Goal: Task Accomplishment & Management: Use online tool/utility

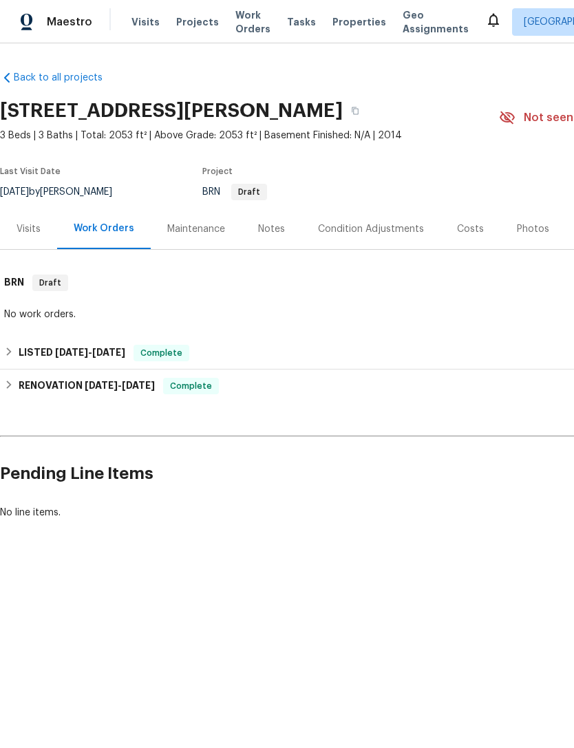
click at [151, 24] on span "Visits" at bounding box center [145, 22] width 28 height 14
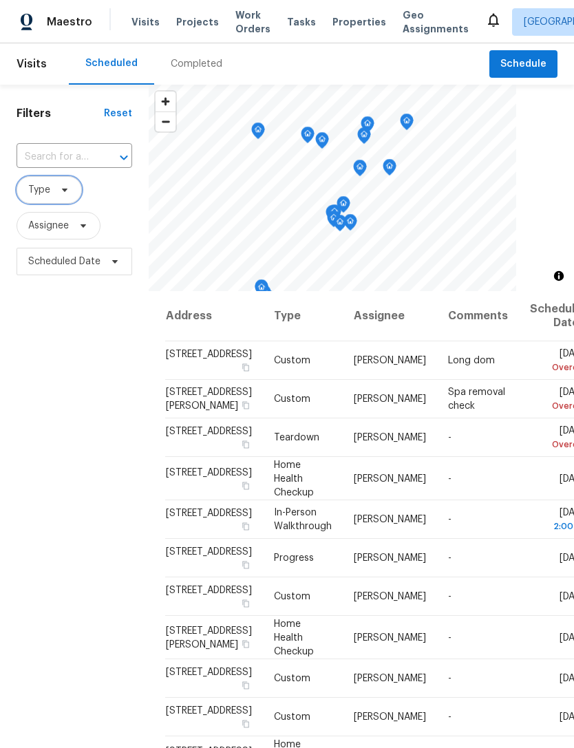
click at [66, 193] on icon at bounding box center [64, 189] width 11 height 11
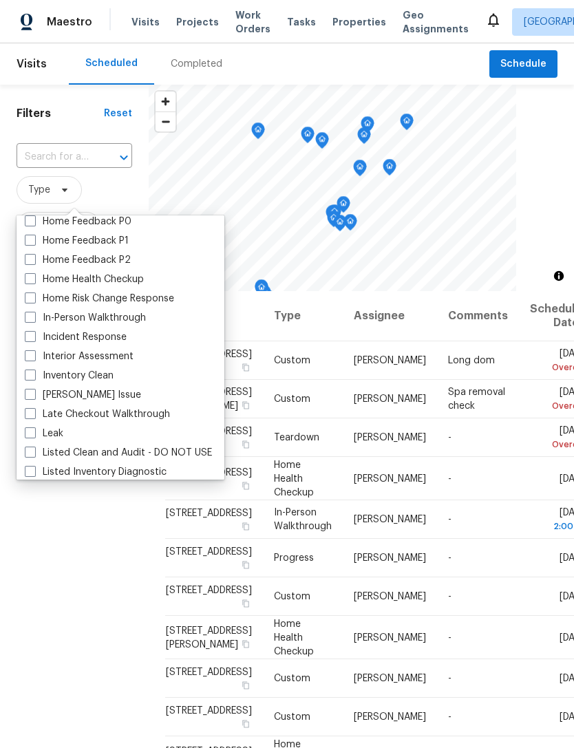
scroll to position [464, 0]
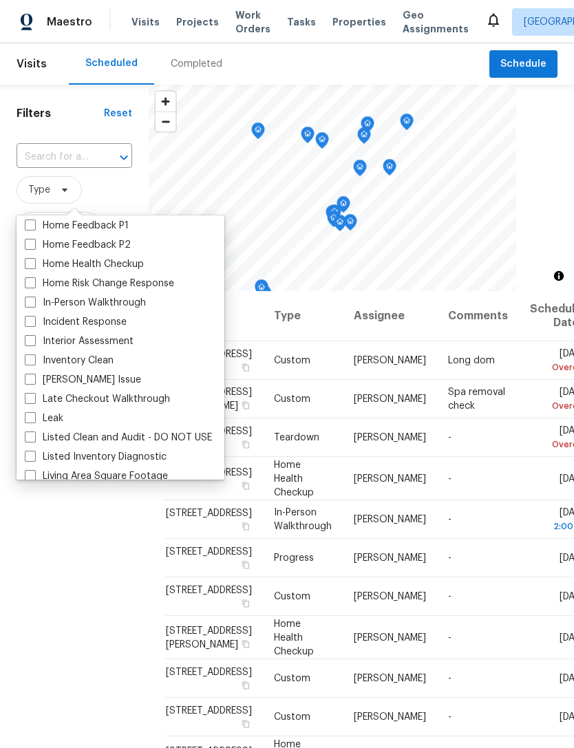
click at [134, 308] on label "In-Person Walkthrough" at bounding box center [85, 303] width 121 height 14
click at [34, 305] on input "In-Person Walkthrough" at bounding box center [29, 300] width 9 height 9
checkbox input "true"
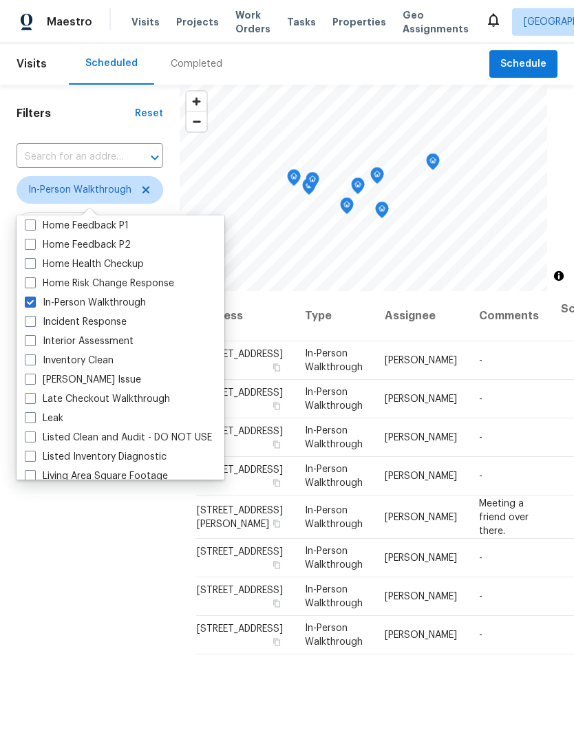
click at [116, 582] on div "Filters Reset ​ In-Person Walkthrough Assignee Scheduled Date" at bounding box center [90, 487] width 180 height 805
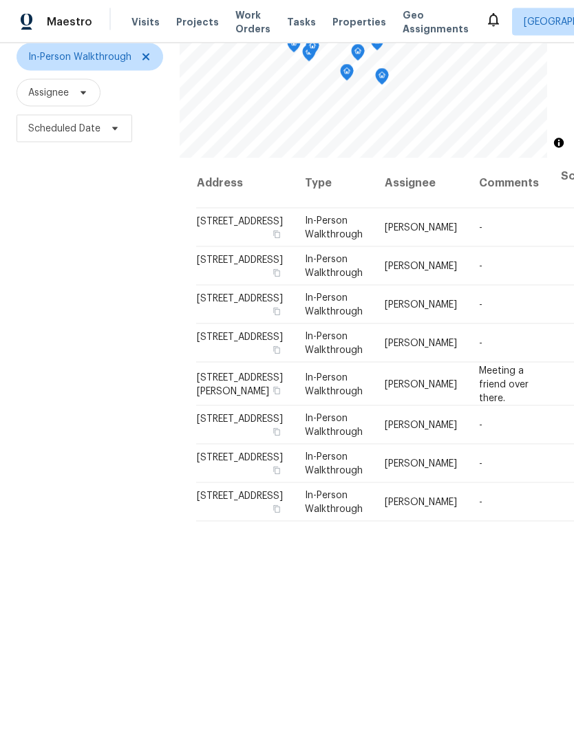
scroll to position [39, 0]
click at [550, 363] on td "Thu, Aug 21 2:00 pm" at bounding box center [585, 343] width 70 height 39
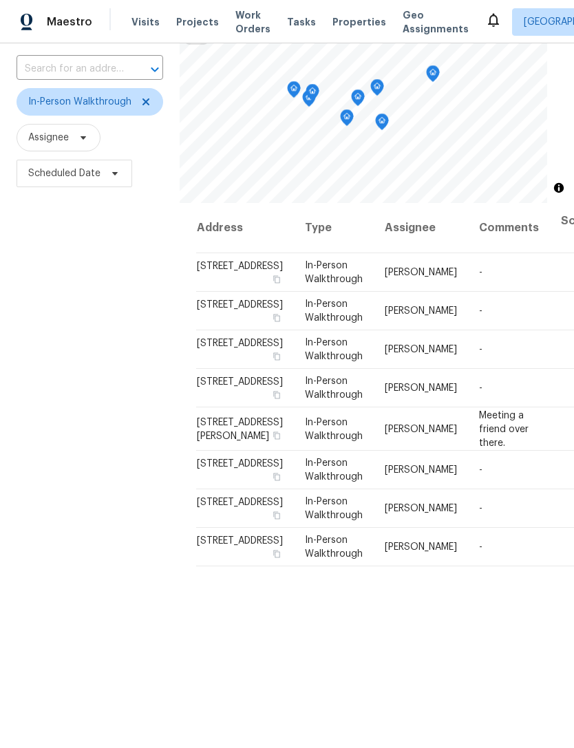
scroll to position [89, 0]
click at [0, 0] on icon at bounding box center [0, 0] width 0 height 0
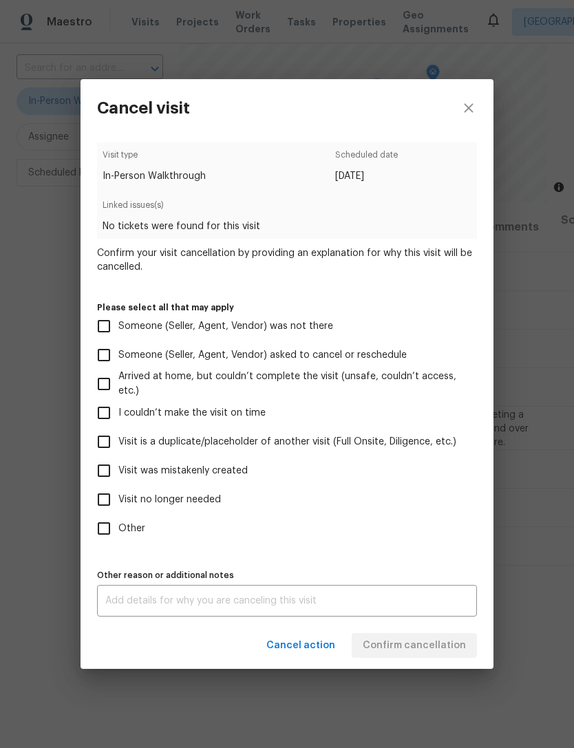
click at [457, 39] on div "Cancel visit Visit type In-Person Walkthrough Scheduled date [DATE] Linked issu…" at bounding box center [287, 374] width 574 height 748
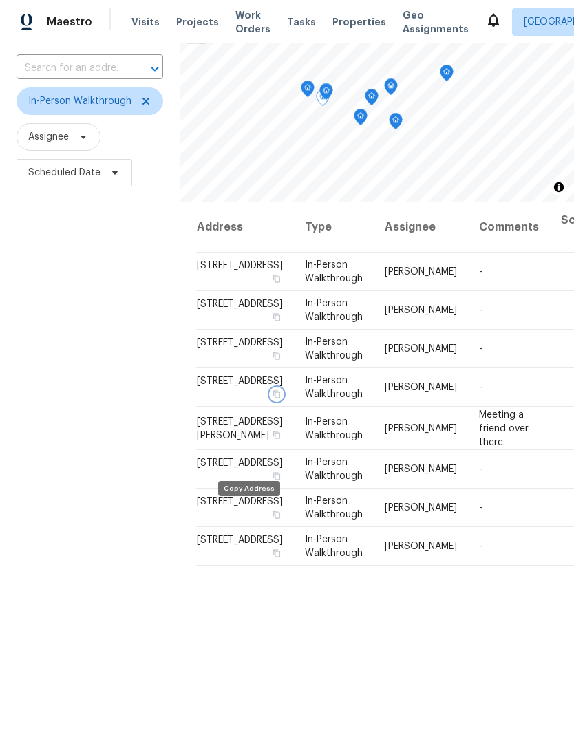
click at [272, 398] on icon "button" at bounding box center [276, 394] width 8 height 8
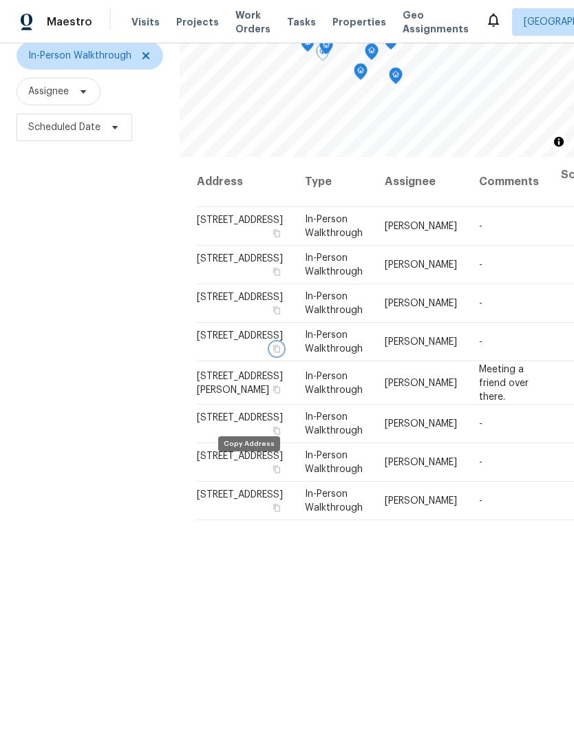
scroll to position [133, 0]
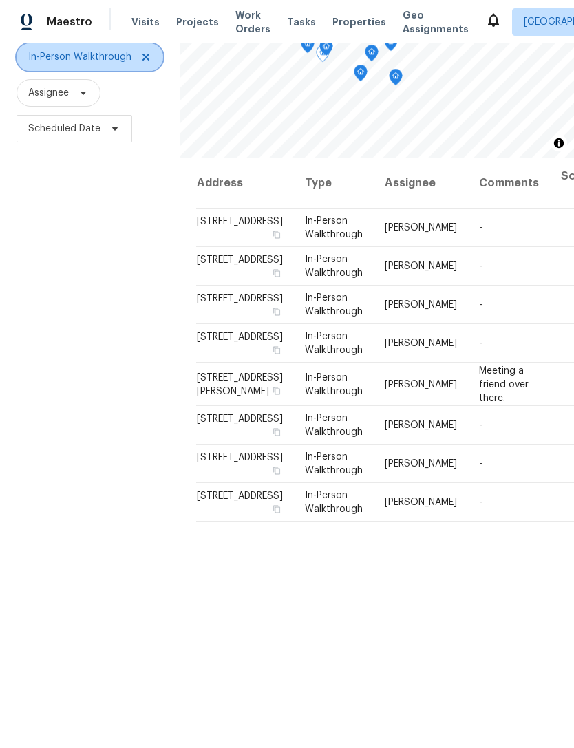
click at [136, 61] on span at bounding box center [143, 57] width 15 height 11
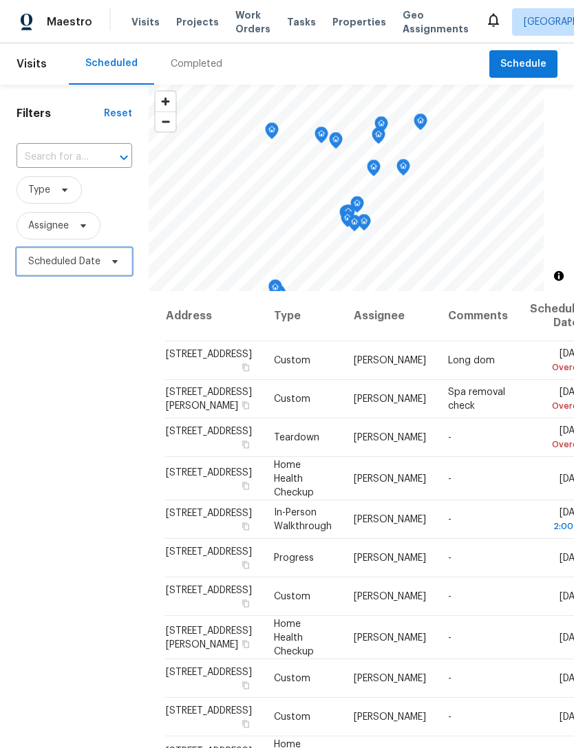
click at [122, 270] on span "Scheduled Date" at bounding box center [75, 262] width 116 height 28
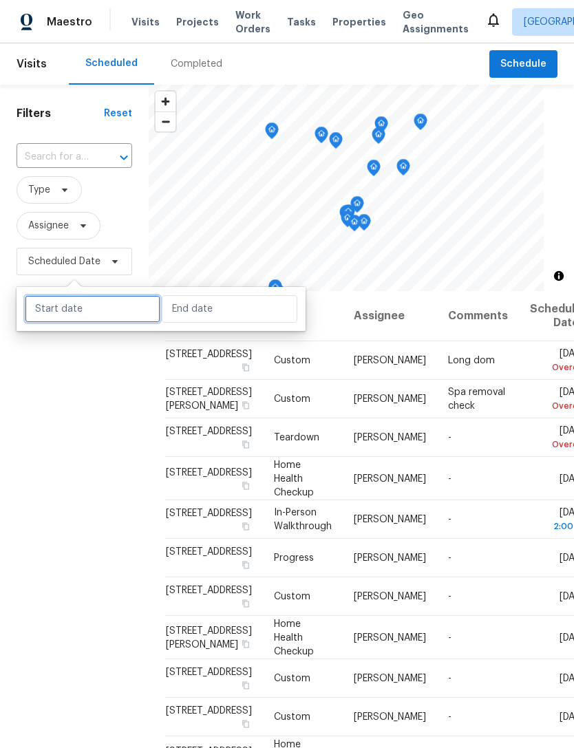
click at [136, 313] on input "text" at bounding box center [93, 309] width 136 height 28
select select "7"
select select "2025"
select select "8"
select select "2025"
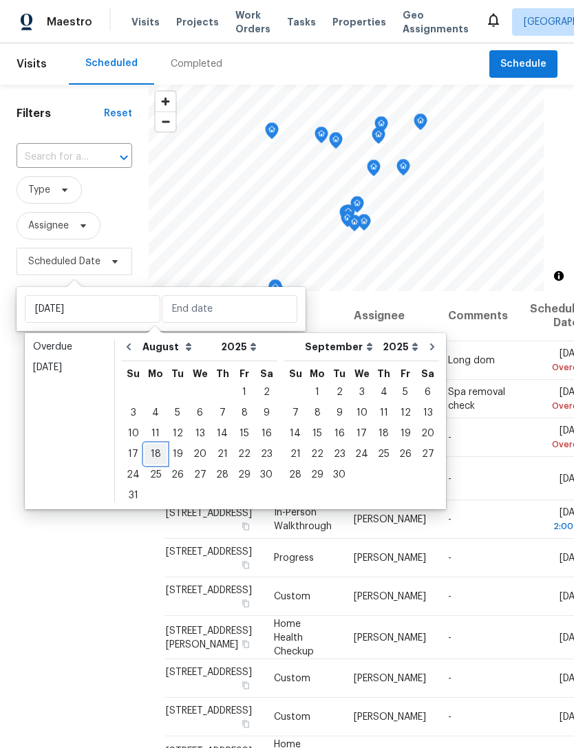
click at [161, 462] on div "18" at bounding box center [155, 453] width 22 height 19
type input "[DATE]"
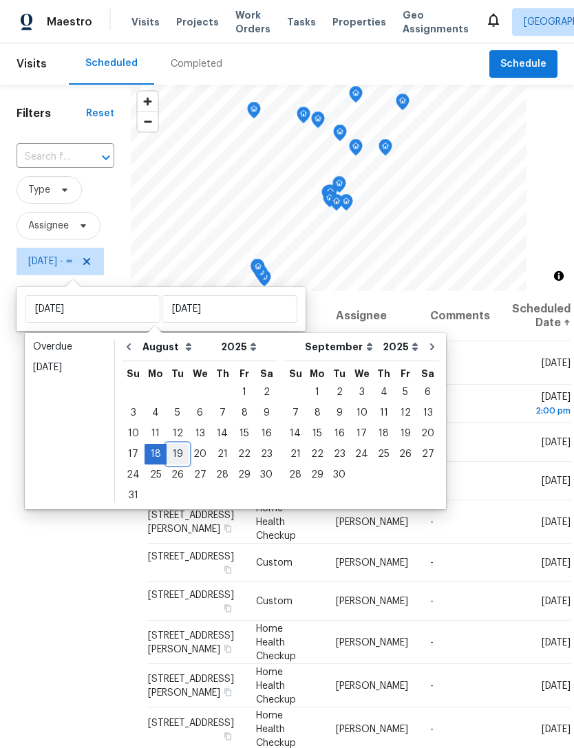
click at [167, 458] on div "19" at bounding box center [178, 453] width 22 height 19
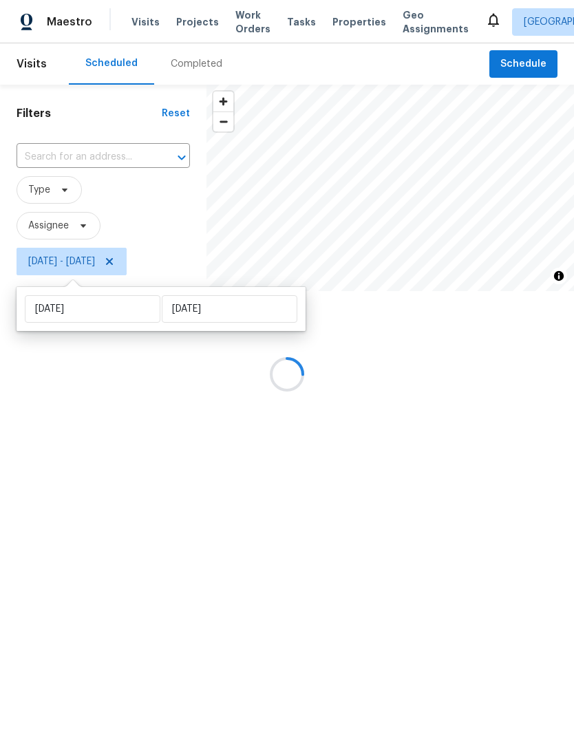
type input "[DATE]"
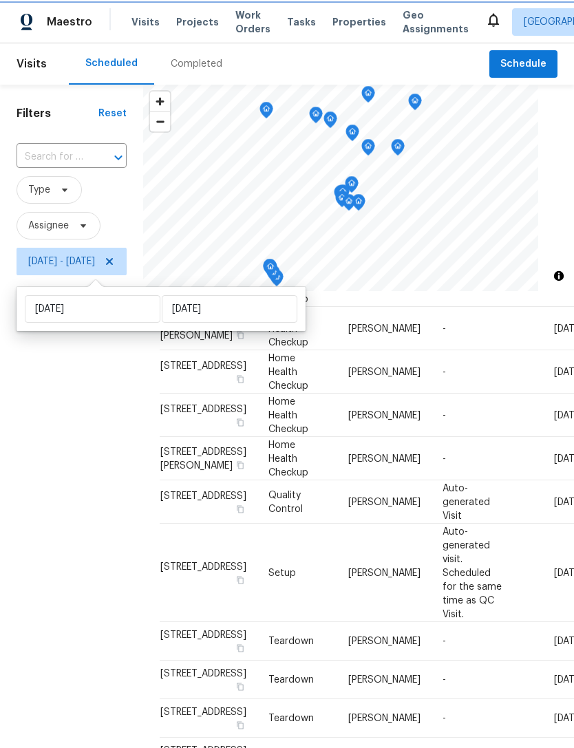
scroll to position [796, 0]
click at [114, 433] on div "Filters Reset ​ Type Assignee [DATE] - [DATE]" at bounding box center [71, 487] width 143 height 805
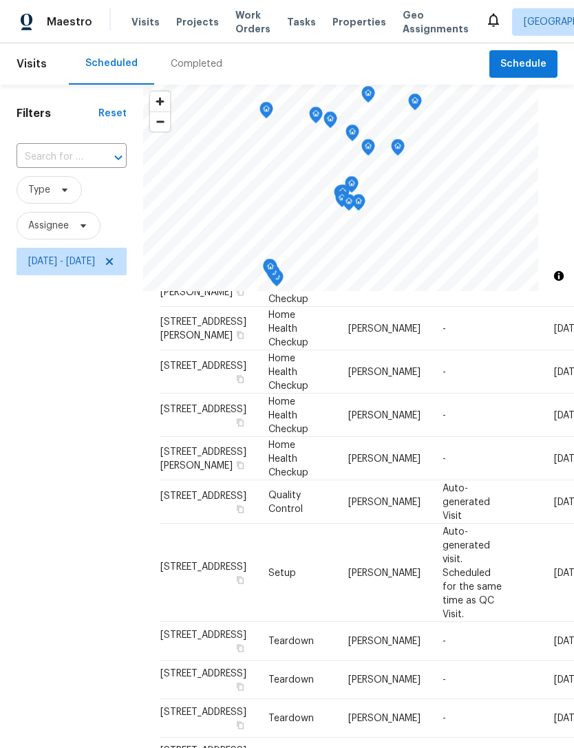
click at [127, 203] on span "Type" at bounding box center [72, 190] width 110 height 28
click at [341, 27] on span "Properties" at bounding box center [359, 22] width 54 height 14
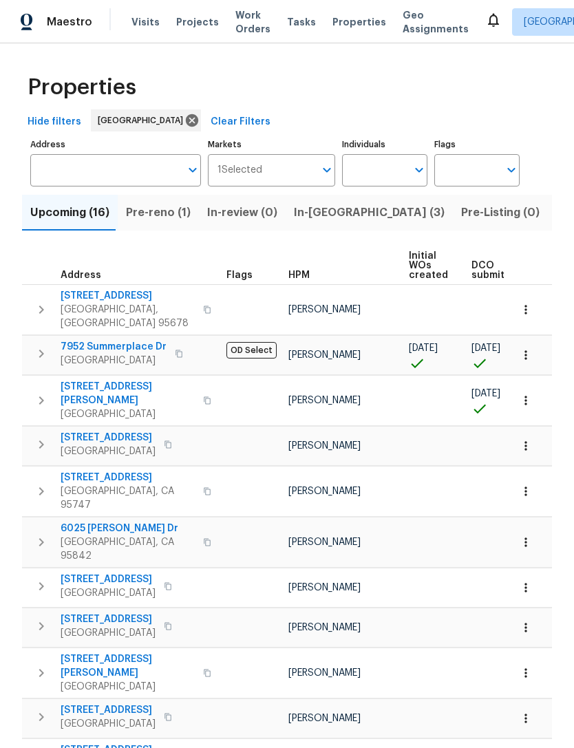
click at [407, 172] on input "Individuals" at bounding box center [374, 170] width 65 height 32
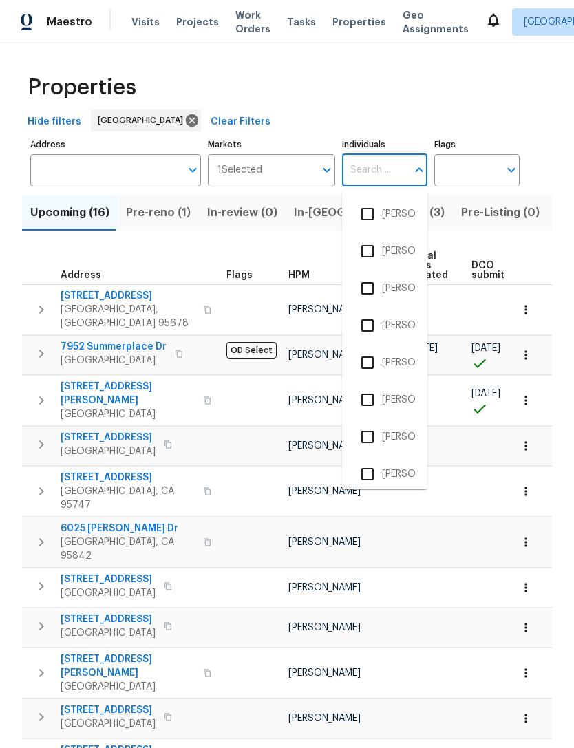
click at [379, 171] on input "Individuals" at bounding box center [374, 170] width 65 height 32
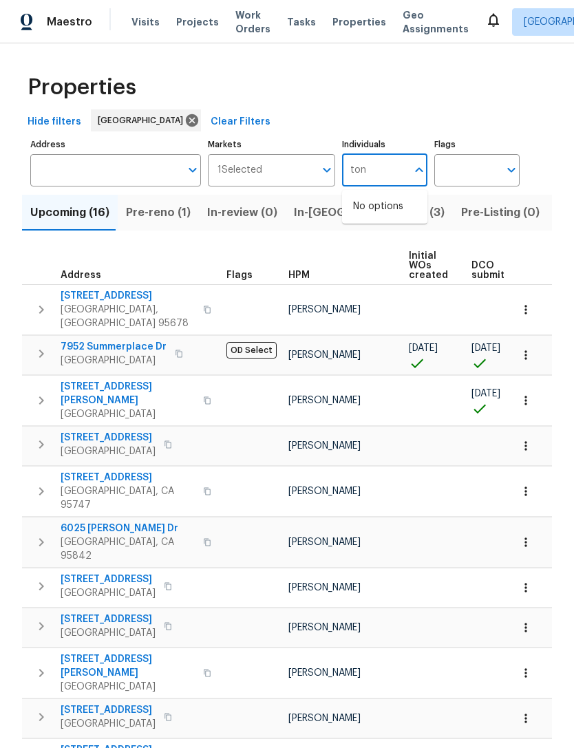
type input "[PERSON_NAME]"
click at [392, 213] on li "[PERSON_NAME]" at bounding box center [384, 214] width 63 height 29
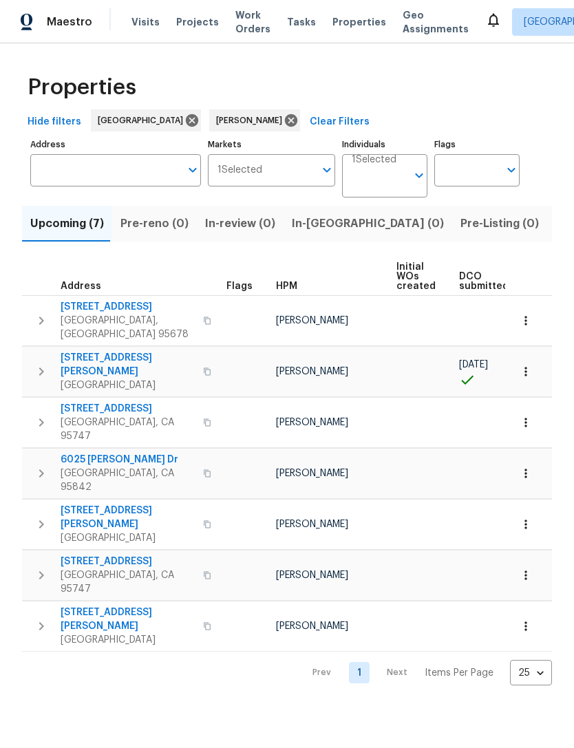
click at [555, 228] on span "Listed (6)" at bounding box center [581, 223] width 52 height 19
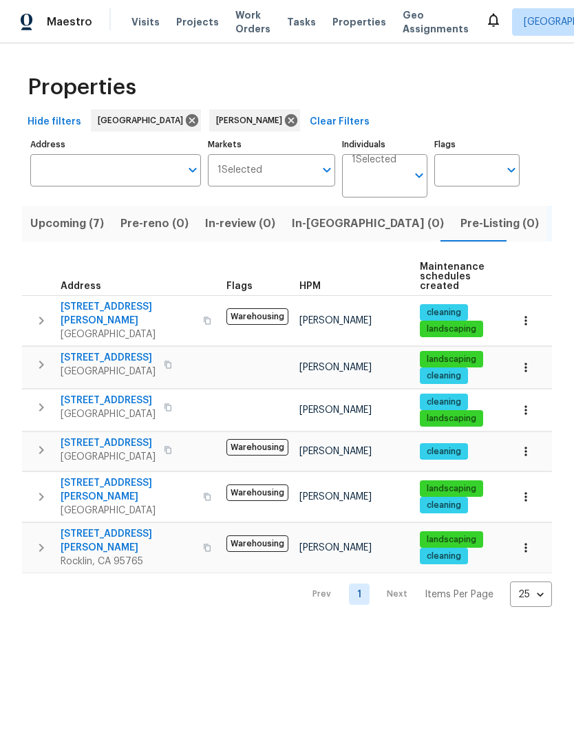
click at [44, 321] on icon "button" at bounding box center [41, 320] width 17 height 17
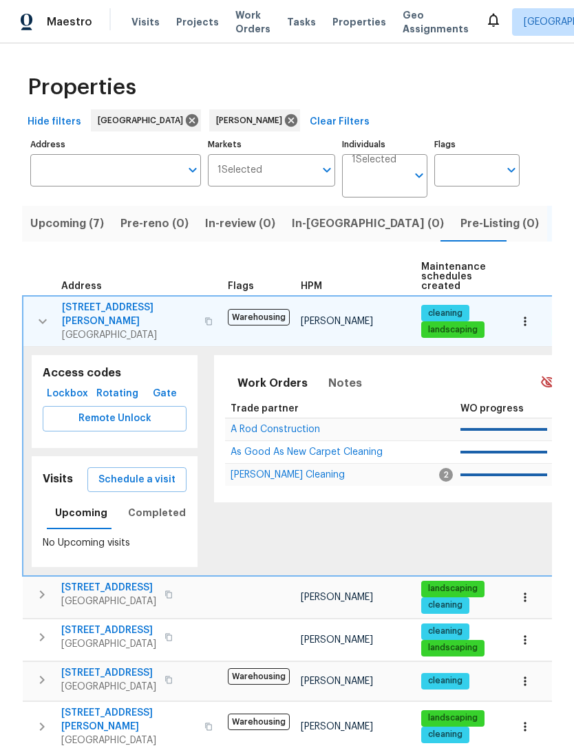
click at [155, 472] on span "Schedule a visit" at bounding box center [136, 479] width 77 height 17
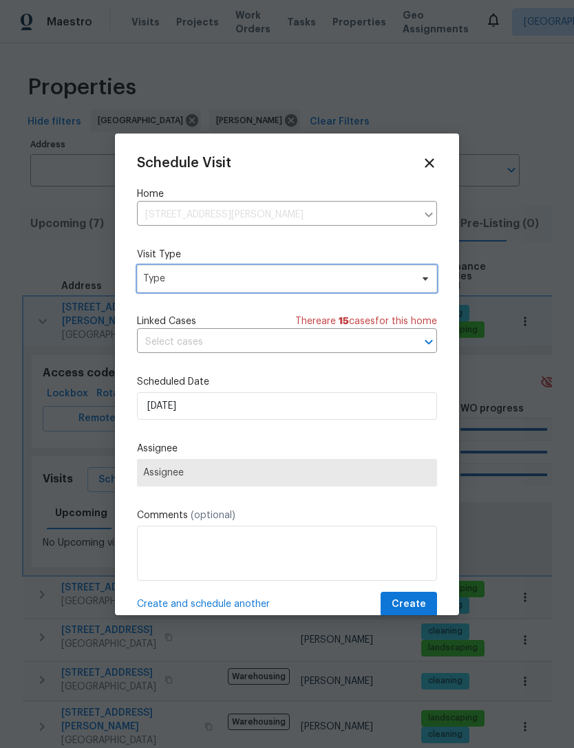
click at [429, 286] on span "Type" at bounding box center [287, 279] width 300 height 28
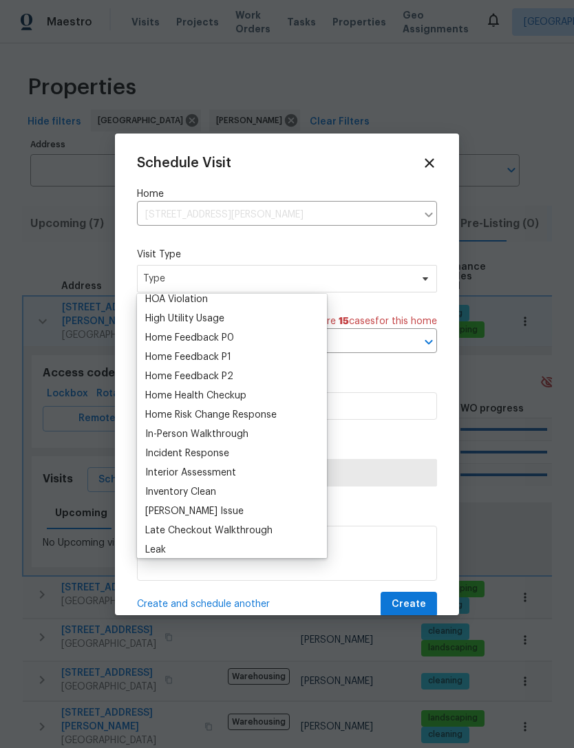
scroll to position [392, 0]
click at [246, 399] on div "Home Health Checkup" at bounding box center [195, 396] width 101 height 14
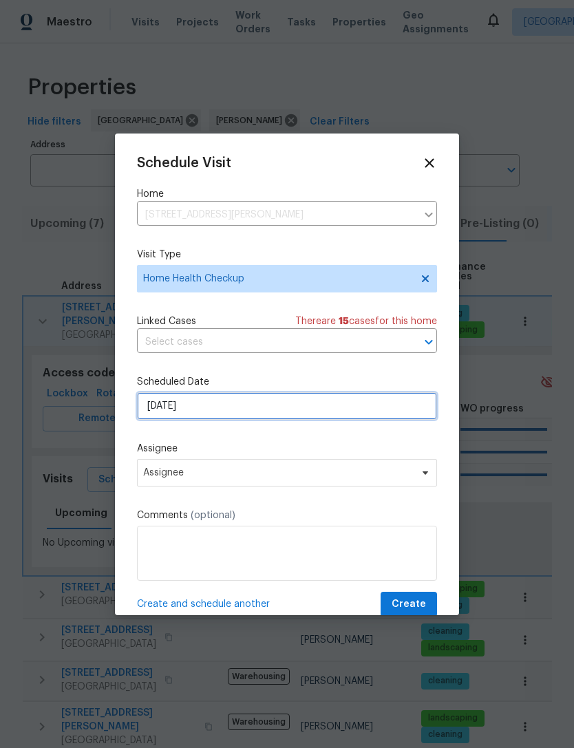
click at [392, 418] on input "[DATE]" at bounding box center [287, 406] width 300 height 28
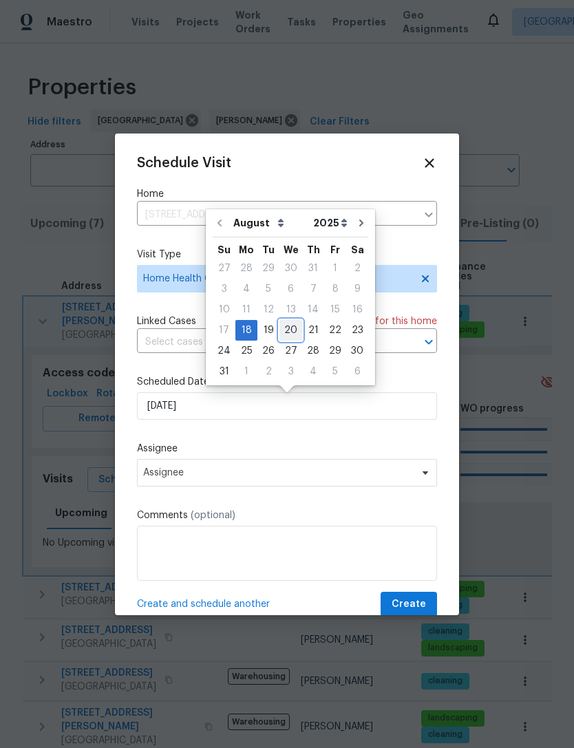
click at [290, 335] on div "20" at bounding box center [290, 330] width 23 height 19
type input "[DATE]"
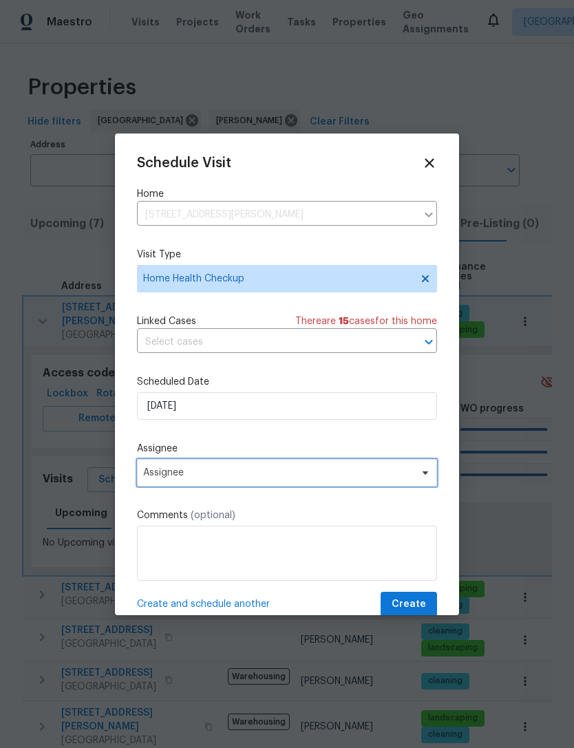
click at [423, 482] on span "Assignee" at bounding box center [287, 473] width 300 height 28
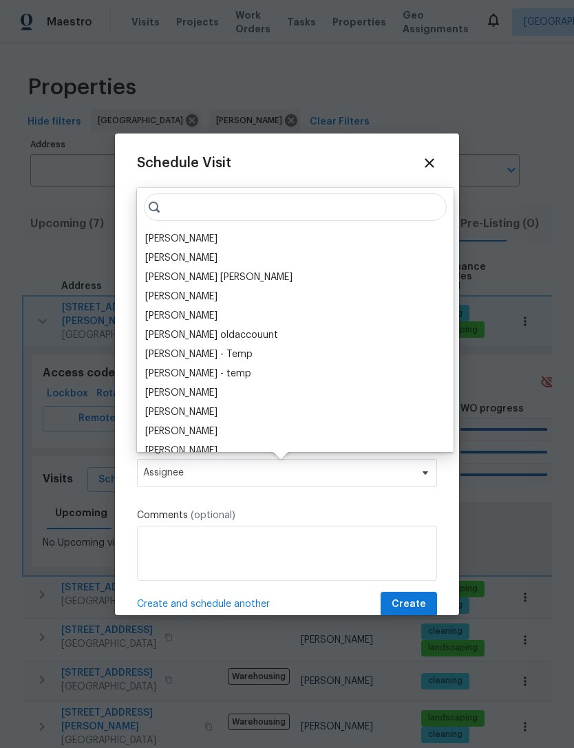
click at [186, 242] on div "[PERSON_NAME]" at bounding box center [181, 239] width 72 height 14
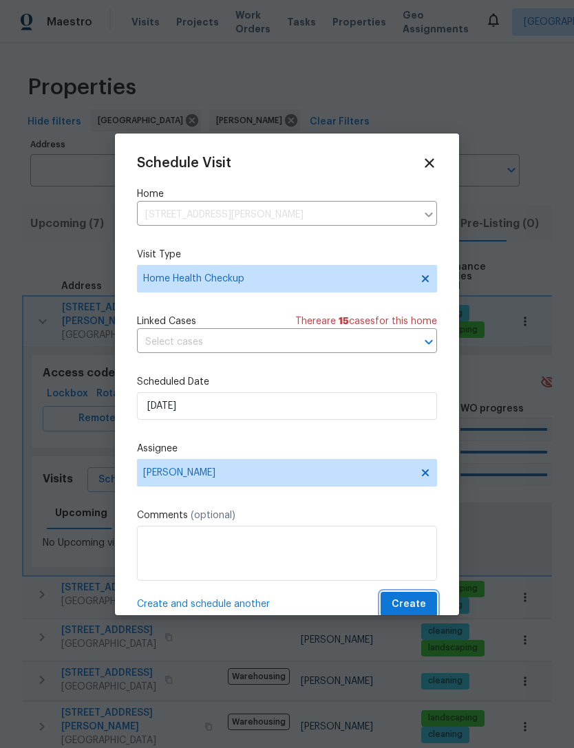
click at [417, 604] on span "Create" at bounding box center [409, 604] width 34 height 17
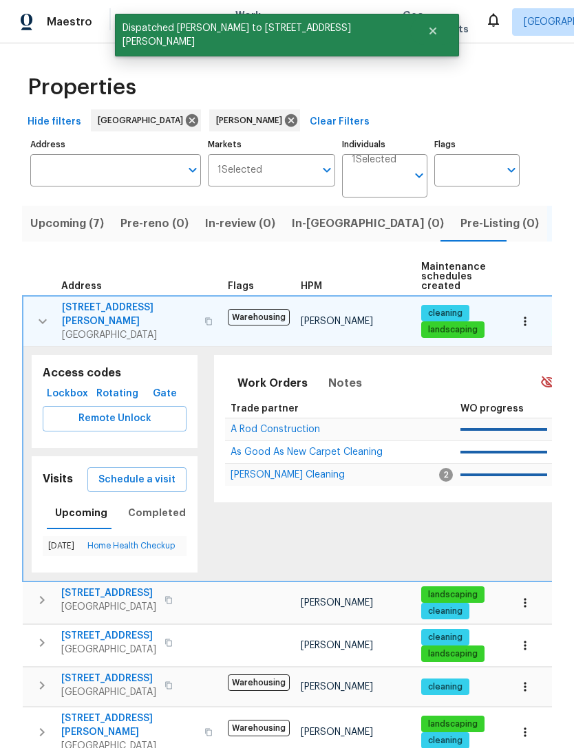
click at [47, 321] on icon "button" at bounding box center [42, 321] width 17 height 17
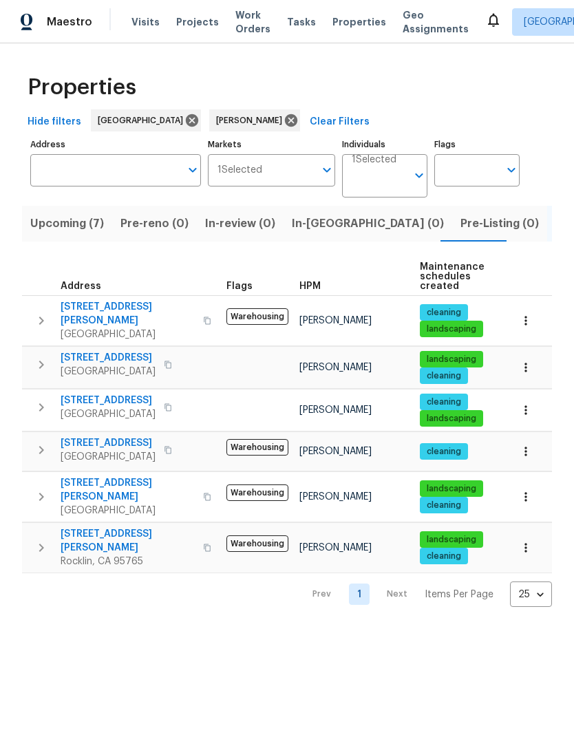
click at [46, 406] on icon "button" at bounding box center [41, 407] width 17 height 17
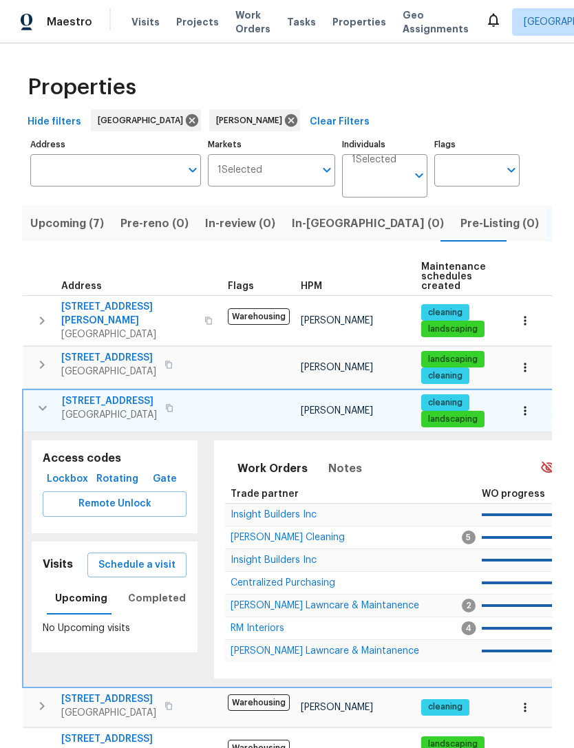
click at [153, 558] on span "Schedule a visit" at bounding box center [136, 565] width 77 height 17
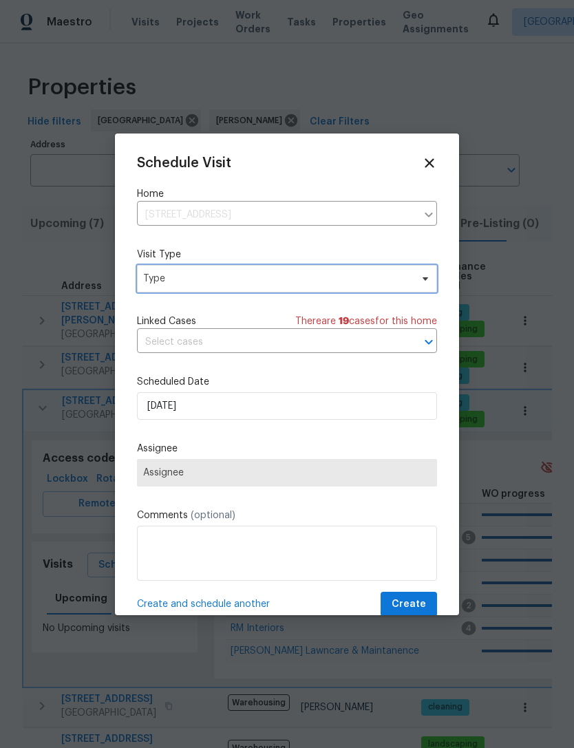
click at [310, 283] on span "Type" at bounding box center [277, 279] width 268 height 14
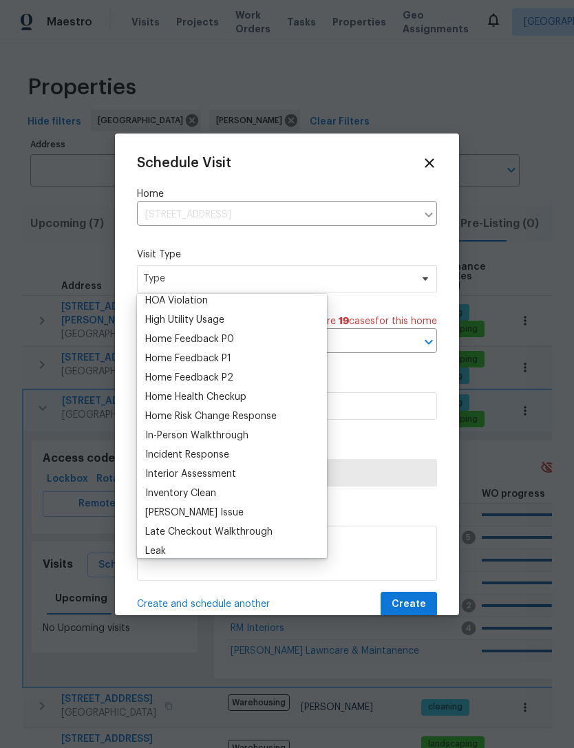
scroll to position [397, 0]
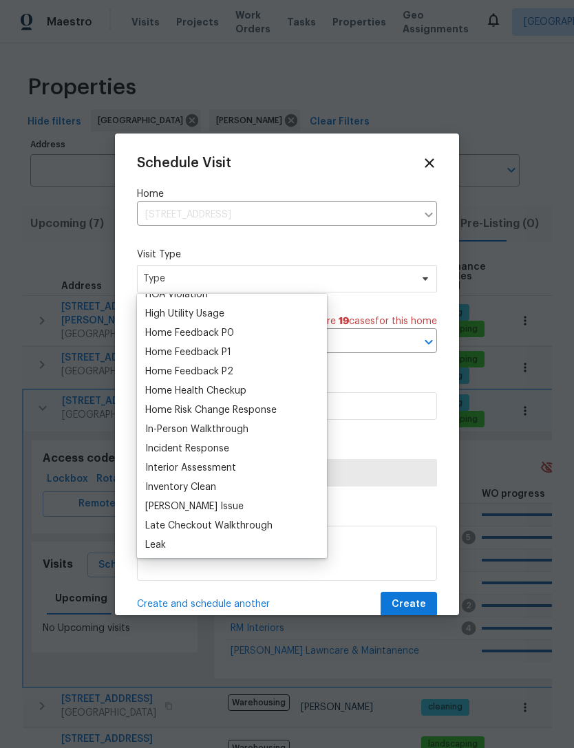
click at [237, 397] on div "Home Health Checkup" at bounding box center [195, 391] width 101 height 14
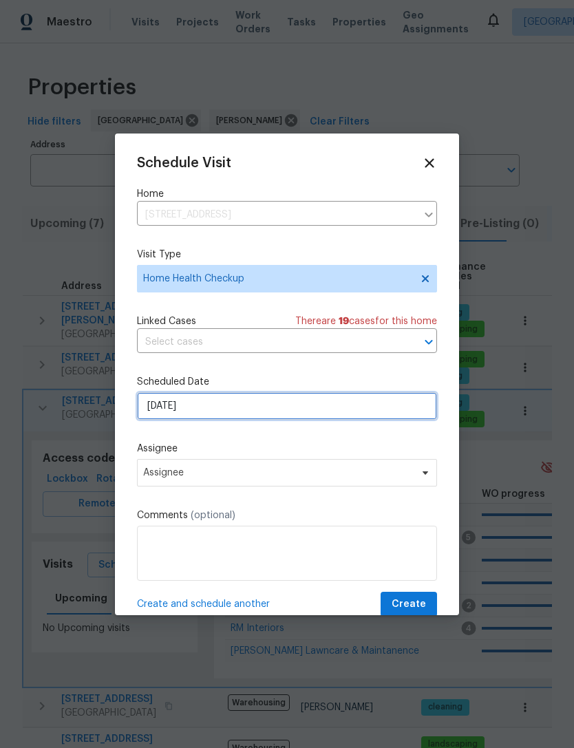
click at [400, 416] on input "[DATE]" at bounding box center [287, 406] width 300 height 28
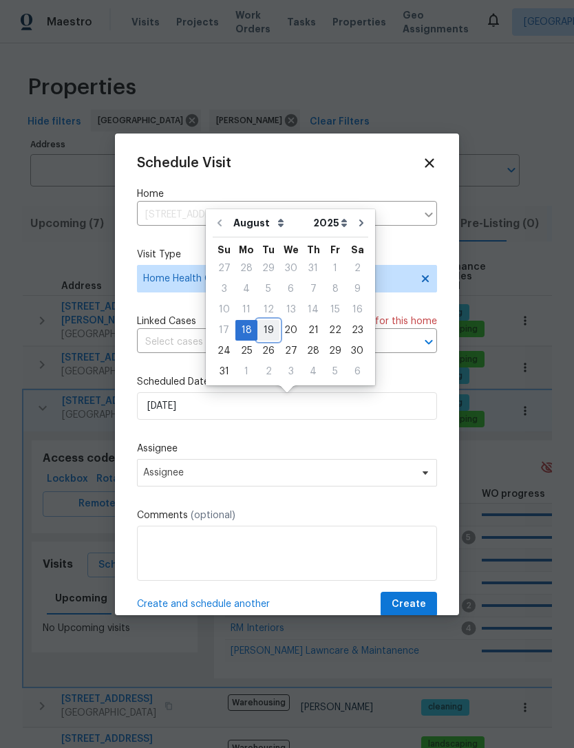
click at [272, 334] on div "19" at bounding box center [268, 330] width 22 height 19
type input "[DATE]"
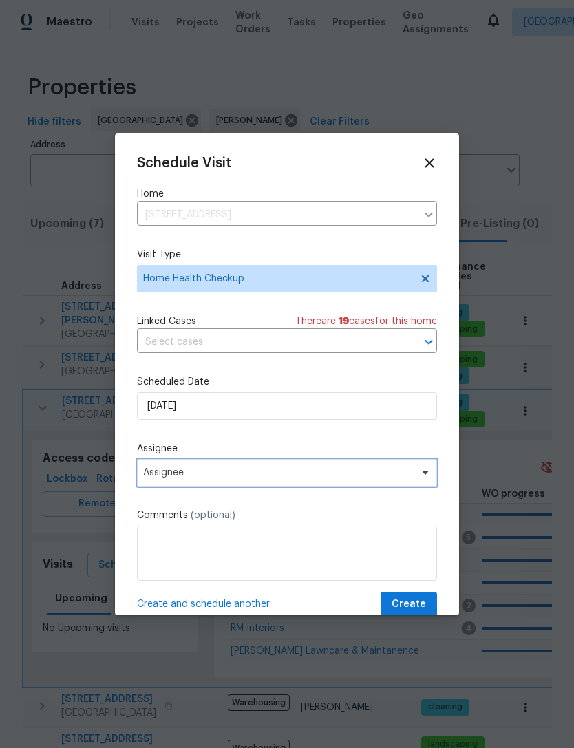
click at [354, 478] on span "Assignee" at bounding box center [278, 472] width 270 height 11
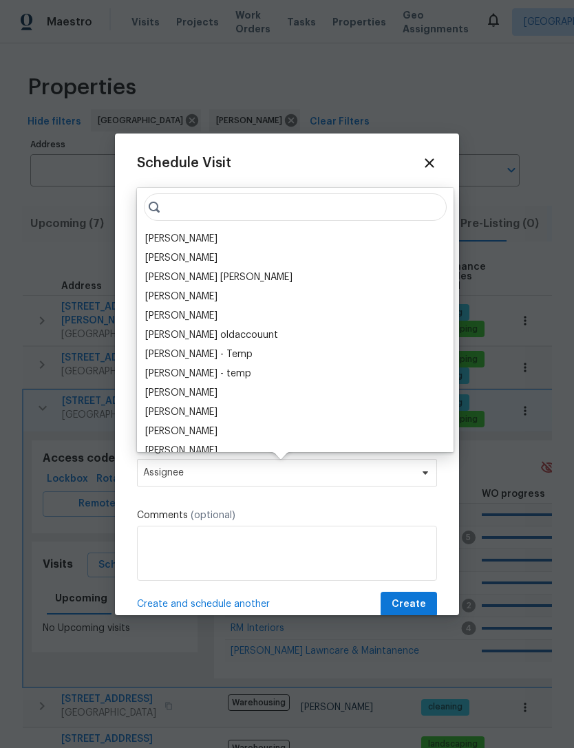
click at [178, 245] on div "[PERSON_NAME]" at bounding box center [181, 239] width 72 height 14
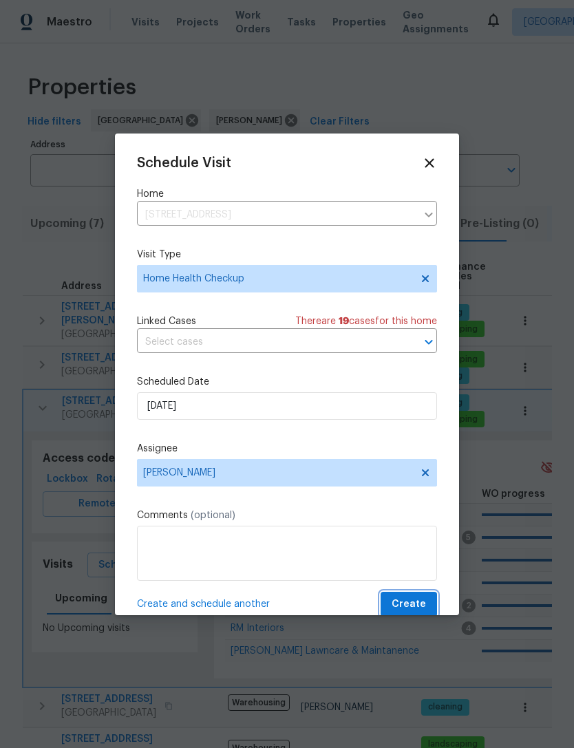
click at [419, 606] on span "Create" at bounding box center [409, 604] width 34 height 17
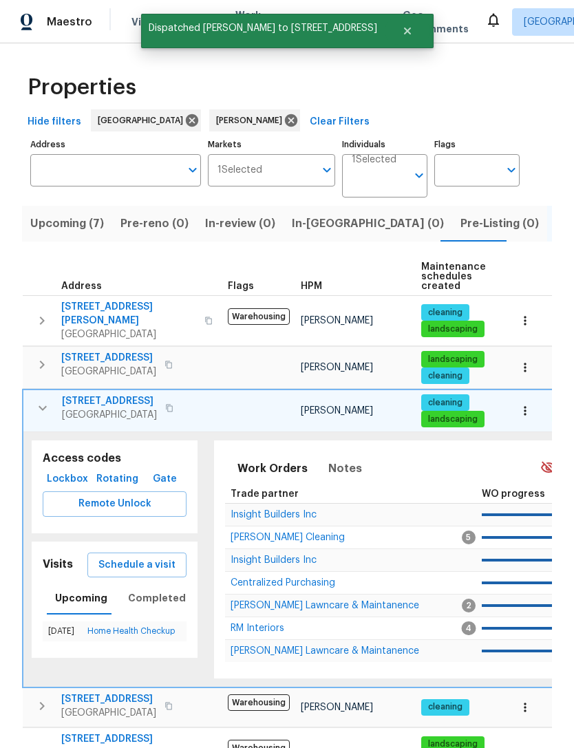
click at [41, 400] on icon "button" at bounding box center [42, 408] width 17 height 17
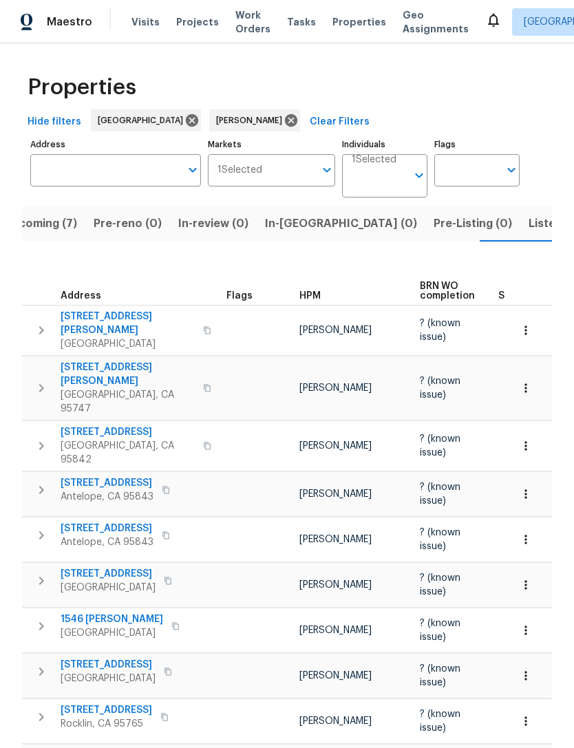
click at [41, 234] on button "Upcoming (7)" at bounding box center [40, 224] width 90 height 36
